Goal: Navigation & Orientation: Find specific page/section

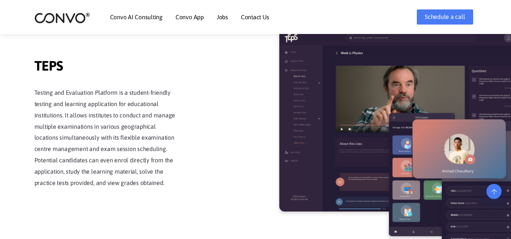
scroll to position [1137, 0]
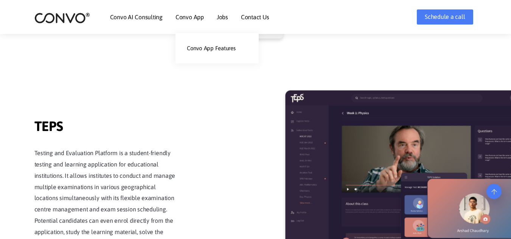
click at [190, 15] on link "Convo App" at bounding box center [189, 17] width 28 height 6
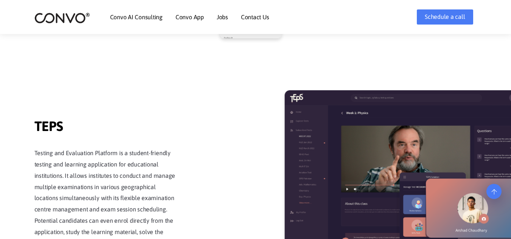
click at [226, 19] on link "Jobs" at bounding box center [222, 17] width 11 height 6
click at [222, 19] on link "Jobs" at bounding box center [222, 17] width 11 height 6
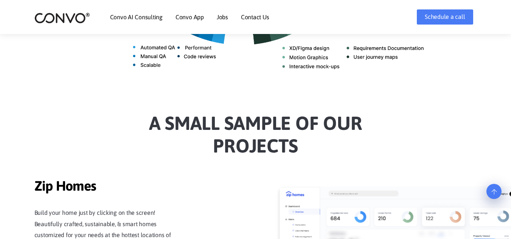
scroll to position [522, 0]
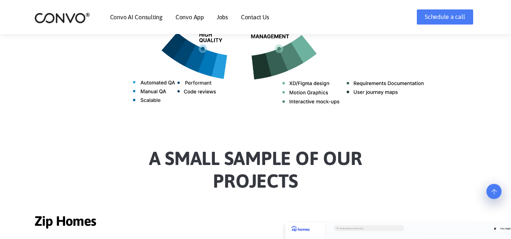
click at [225, 20] on link "Jobs" at bounding box center [222, 17] width 11 height 6
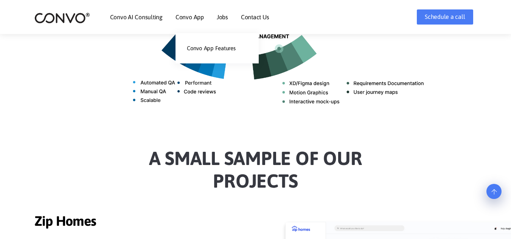
click at [199, 19] on link "Convo App" at bounding box center [189, 17] width 28 height 6
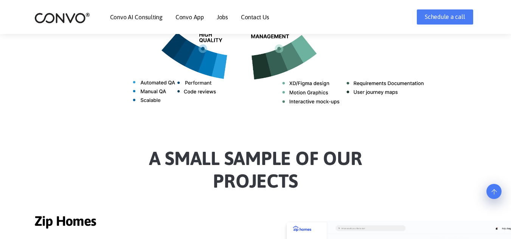
click at [135, 21] on li "Convo AI Consulting" at bounding box center [136, 17] width 53 height 33
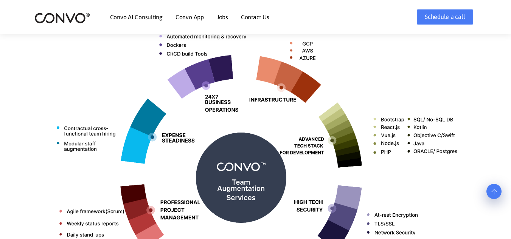
scroll to position [418, 0]
